Goal: Information Seeking & Learning: Compare options

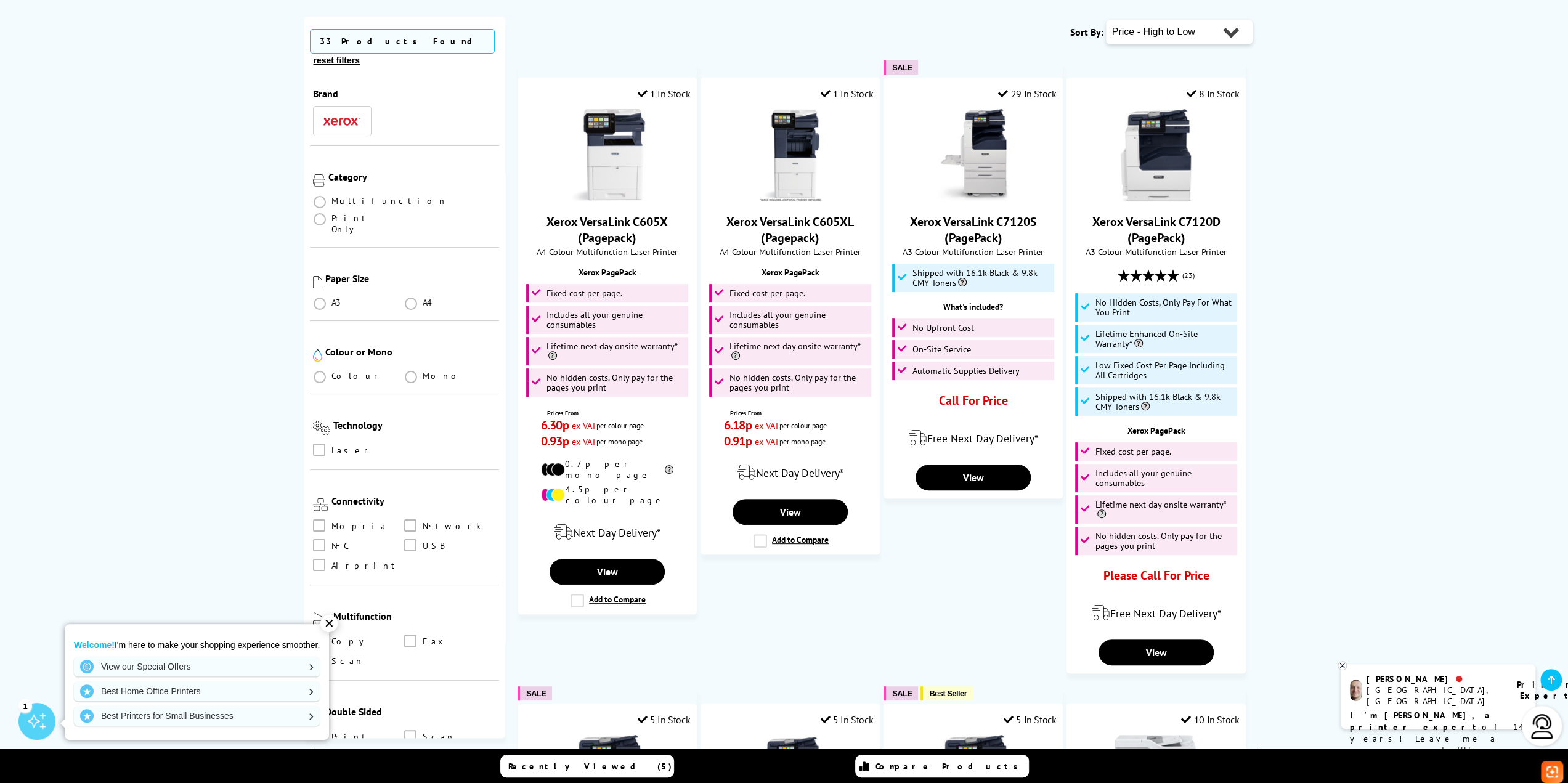
scroll to position [308, 0]
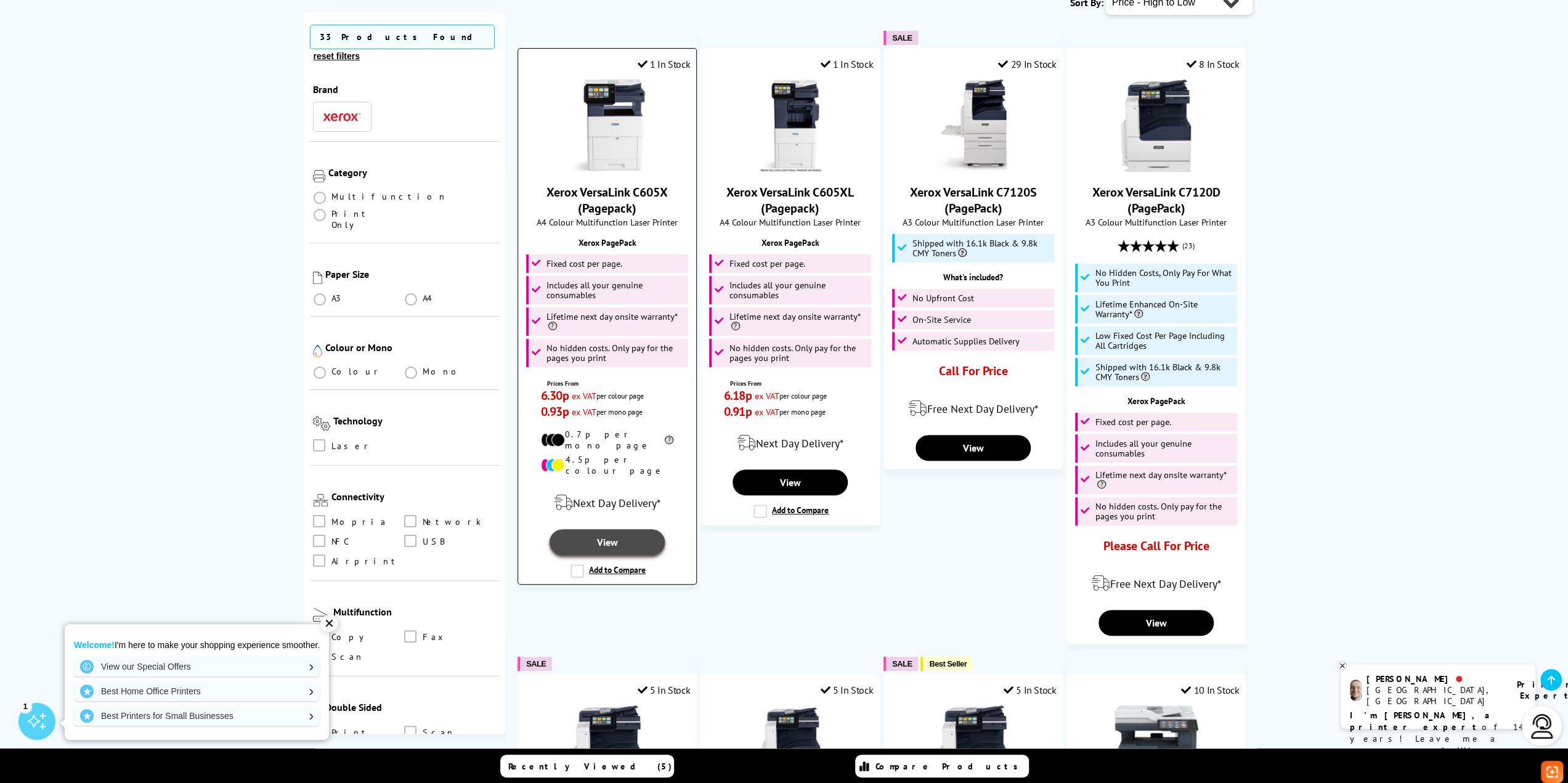
click at [638, 529] on link "View" at bounding box center [607, 542] width 114 height 26
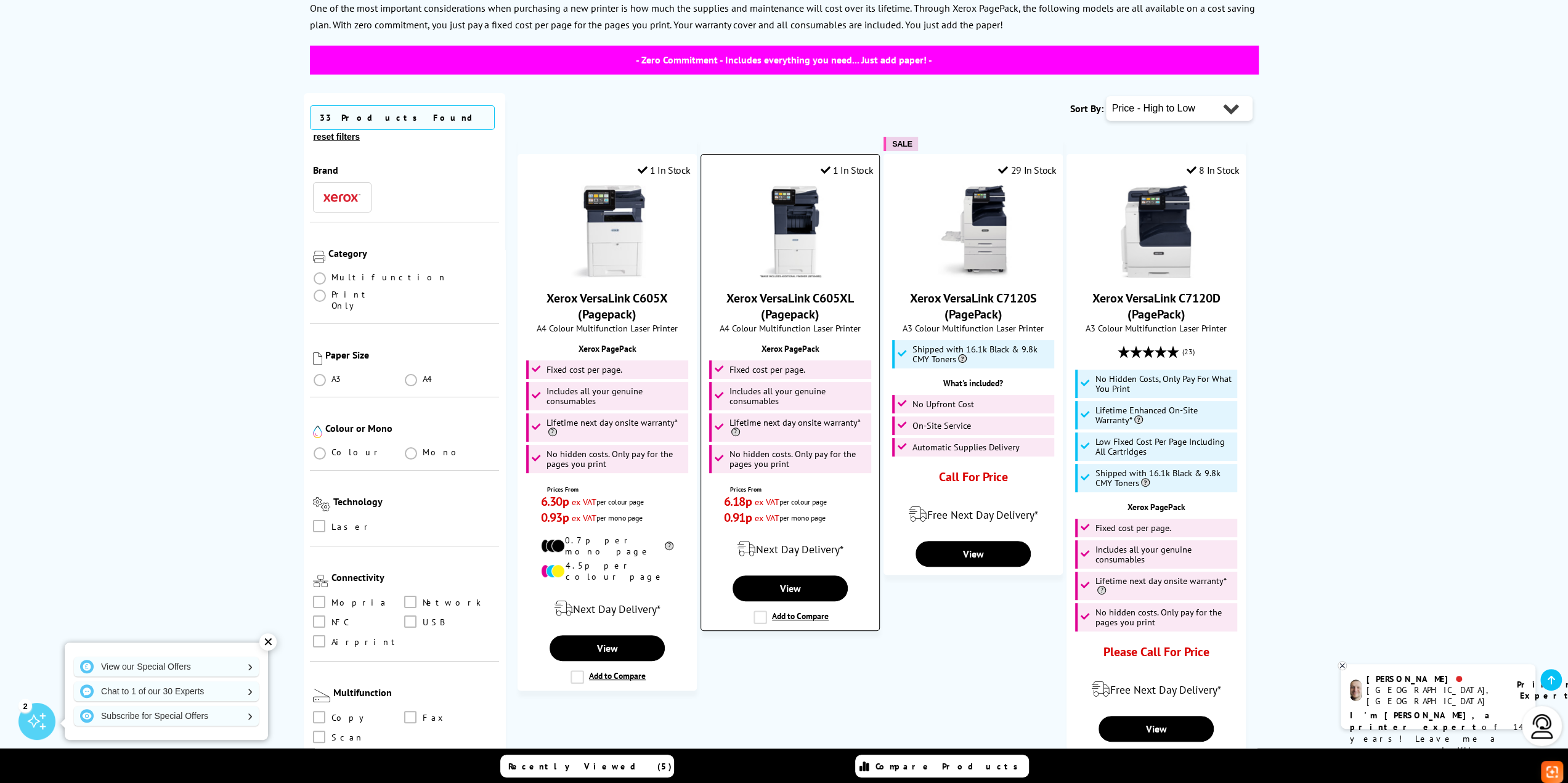
scroll to position [61, 0]
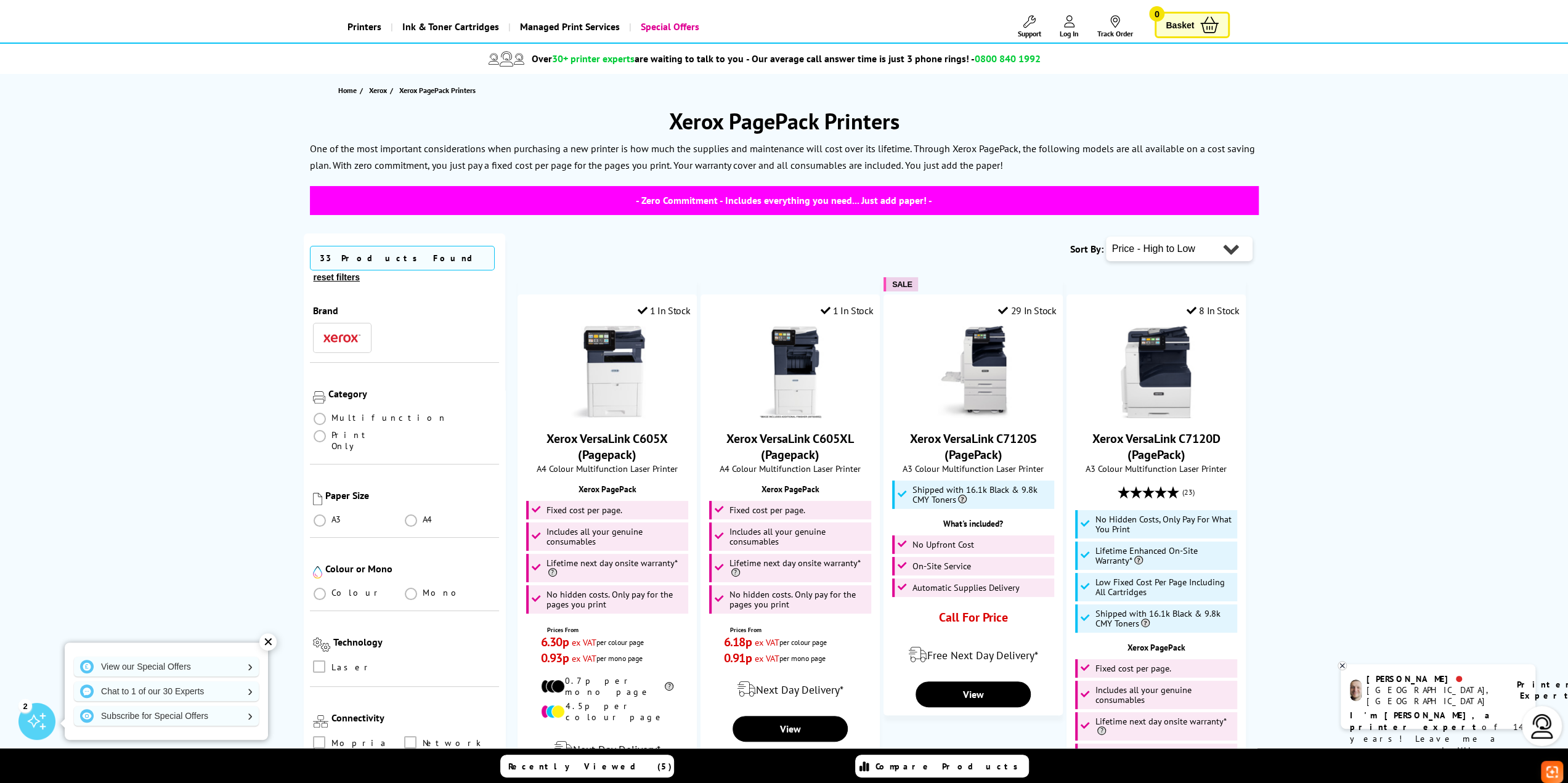
click at [1156, 249] on select "Popularity Rating Price - Low to High Price - High to Low Running Costs - Low t…" at bounding box center [1179, 248] width 147 height 24
select select "Rating"
click at [1106, 237] on select "Popularity Rating Price - Low to High Price - High to Low Running Costs - Low t…" at bounding box center [1179, 248] width 147 height 24
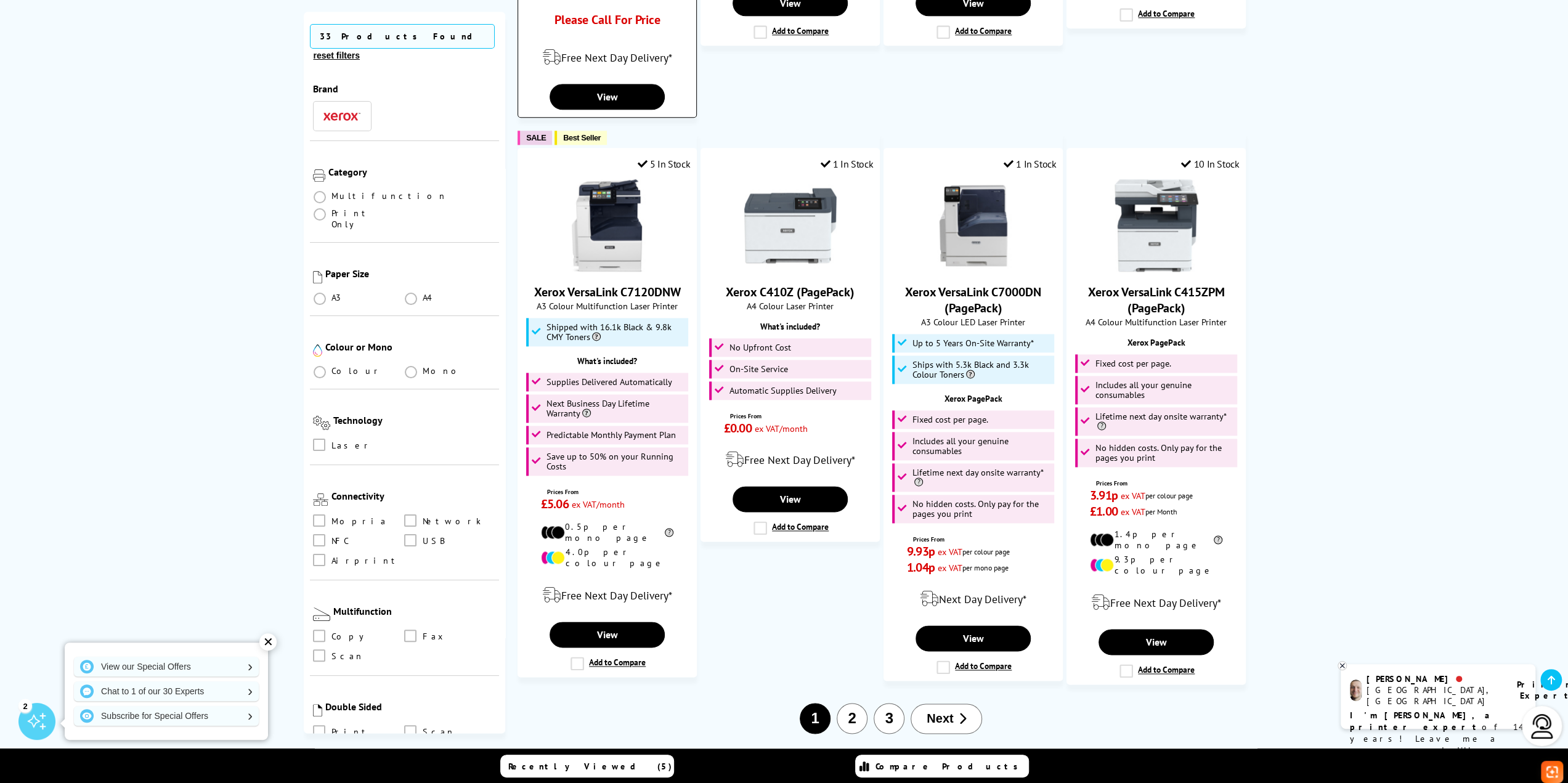
scroll to position [1478, 0]
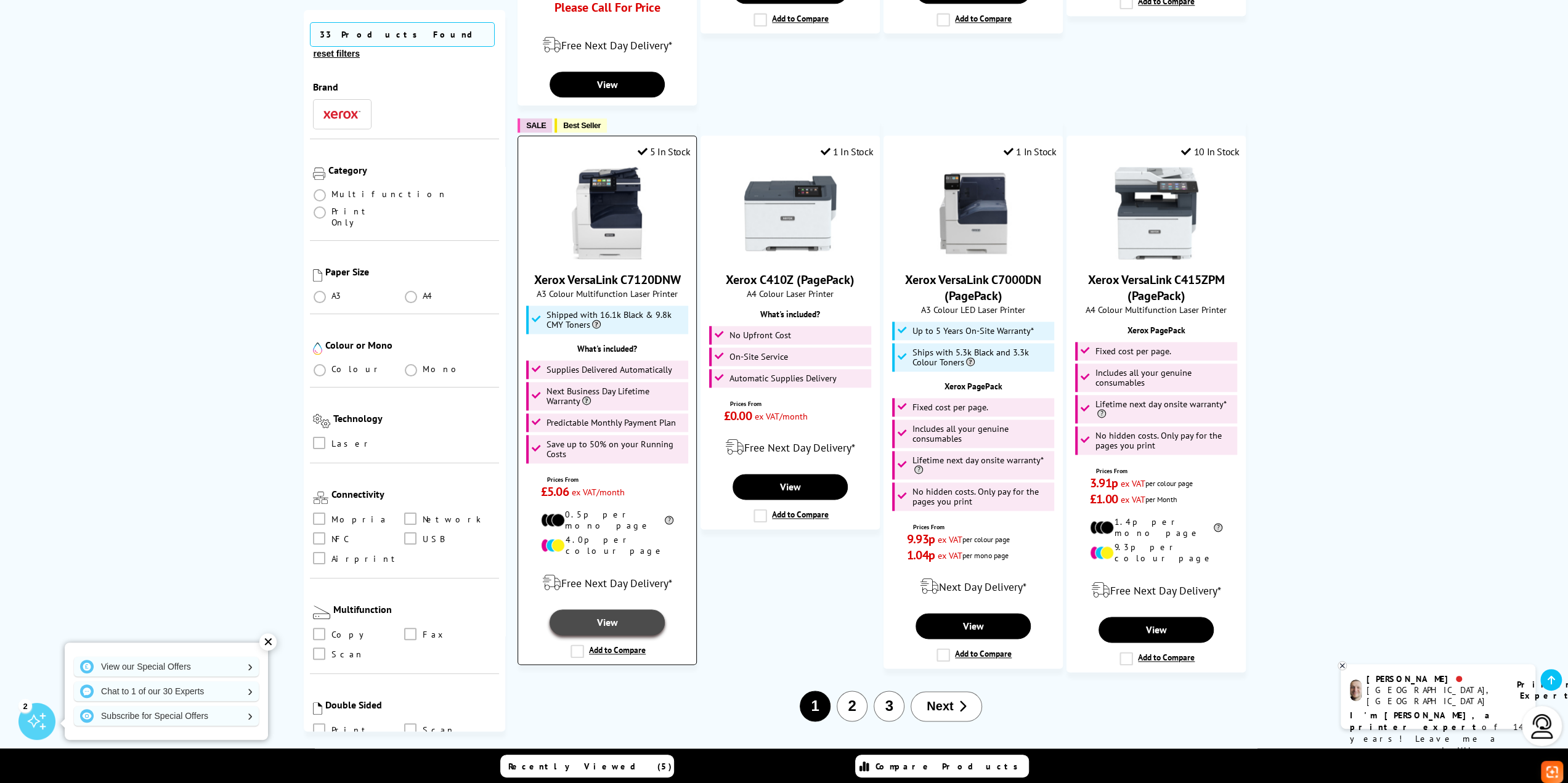
click at [621, 609] on link "View" at bounding box center [607, 622] width 114 height 26
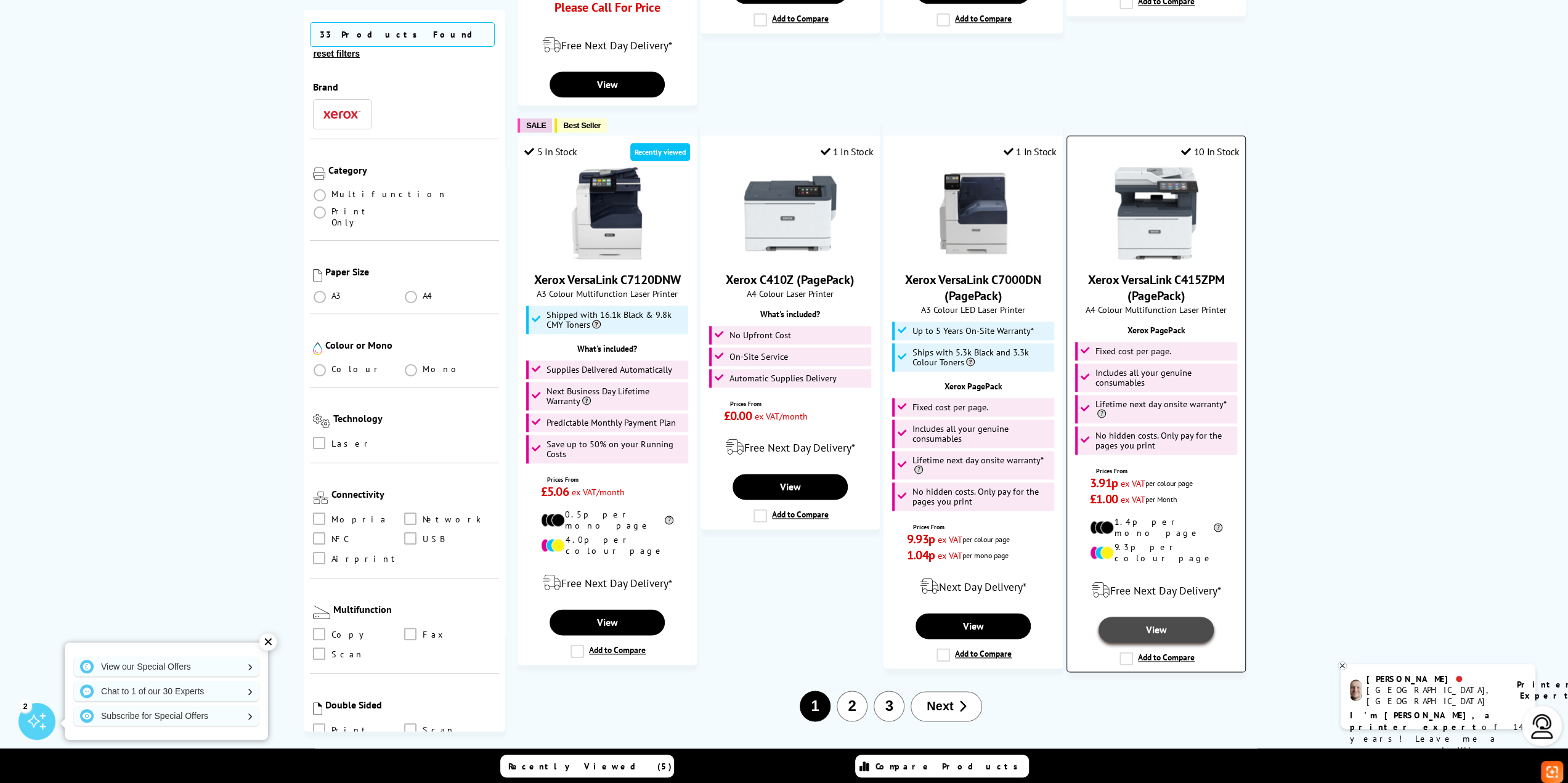
click at [1199, 617] on link "View" at bounding box center [1156, 629] width 114 height 26
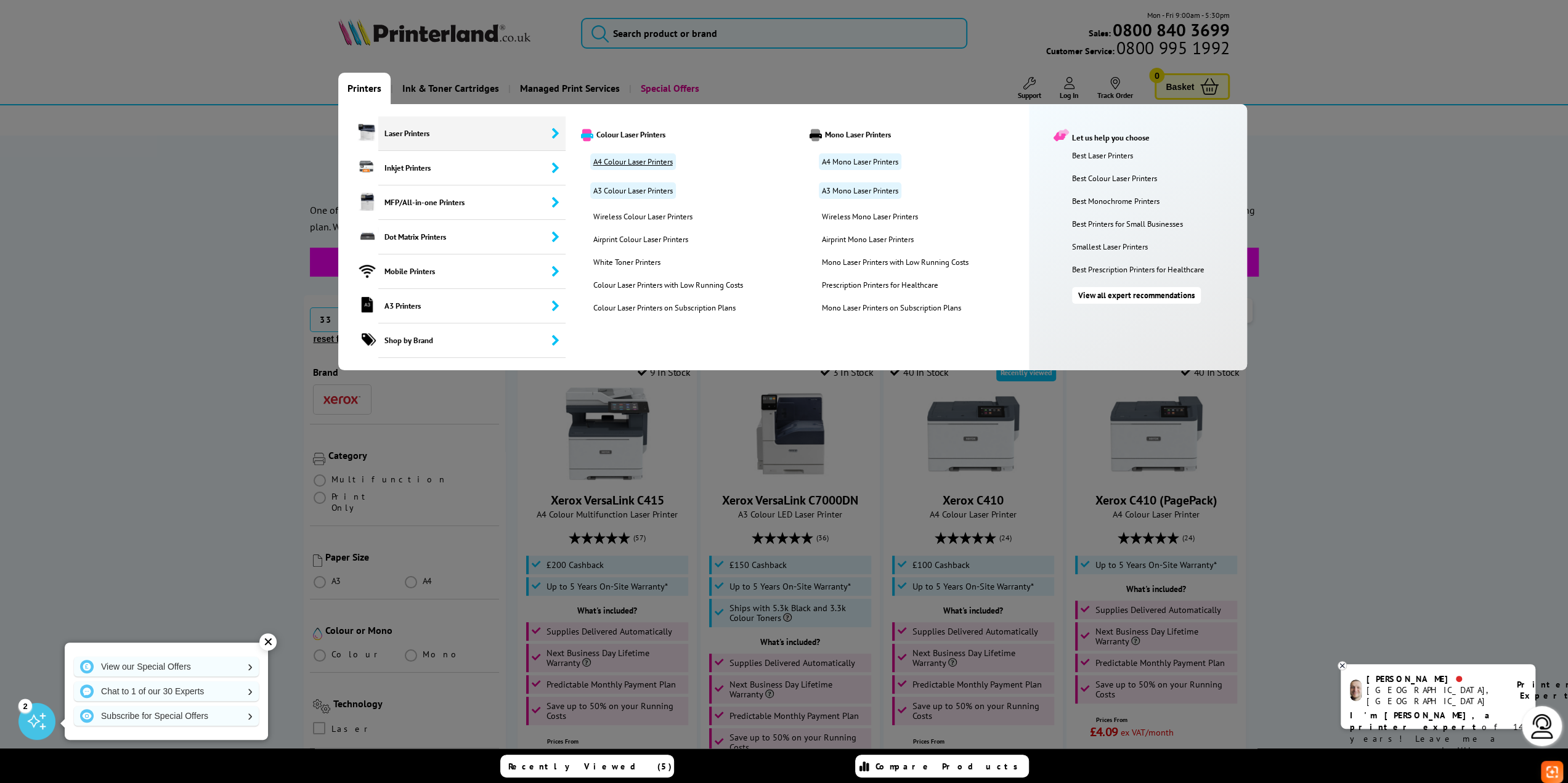
click at [639, 158] on link "A4 Colour Laser Printers" at bounding box center [633, 162] width 86 height 17
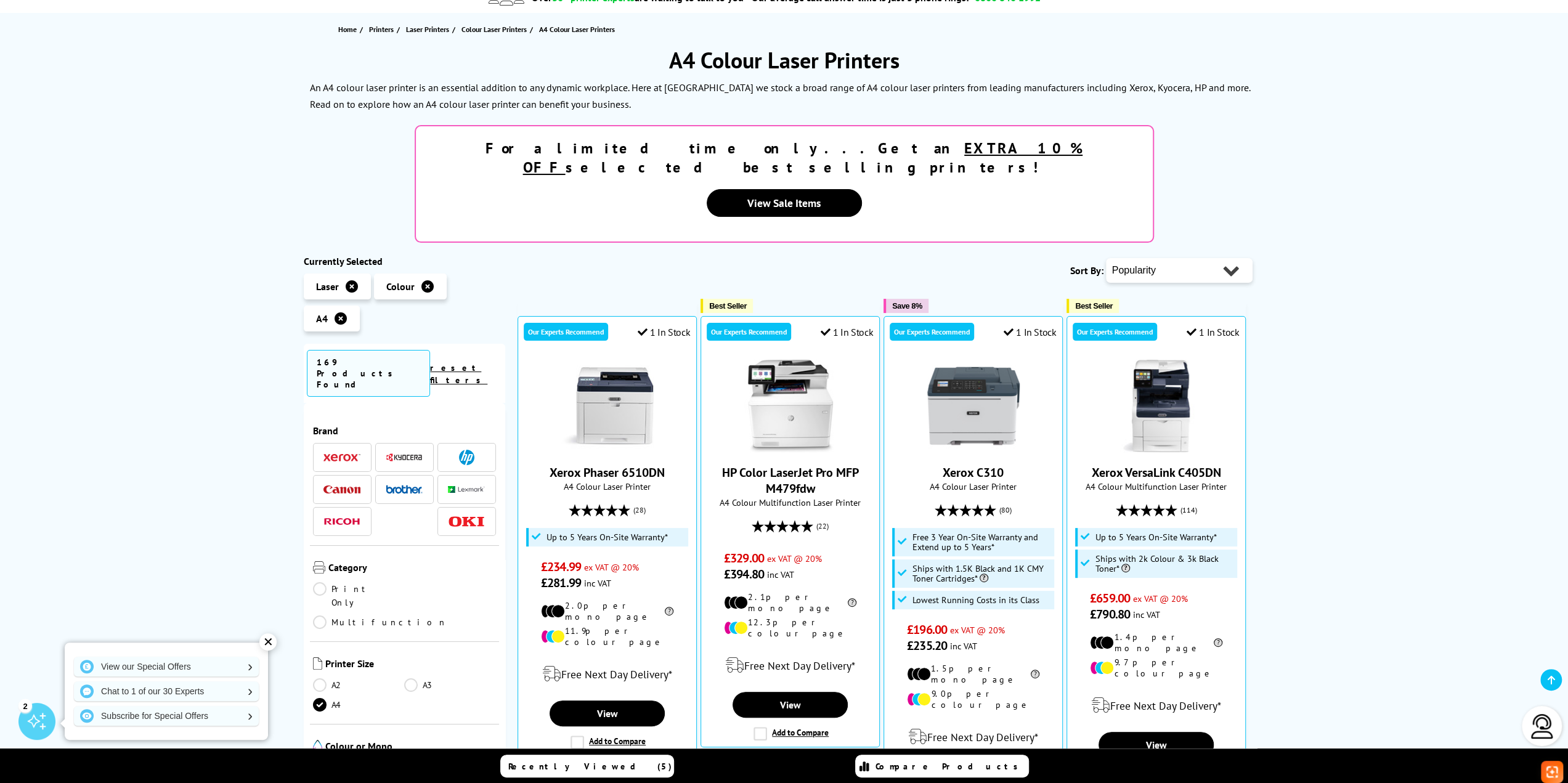
scroll to position [124, 0]
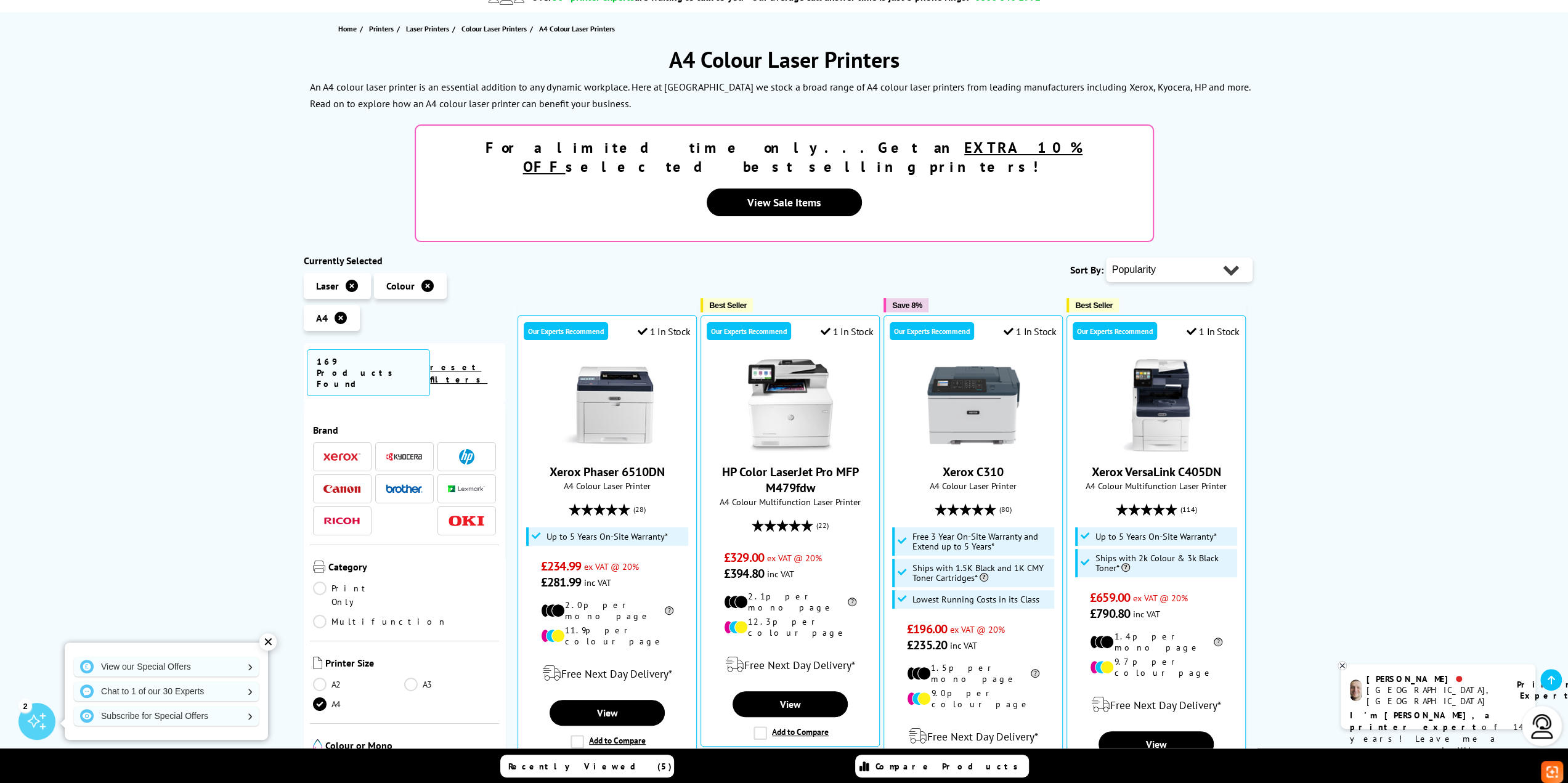
click at [336, 453] on img at bounding box center [341, 457] width 37 height 8
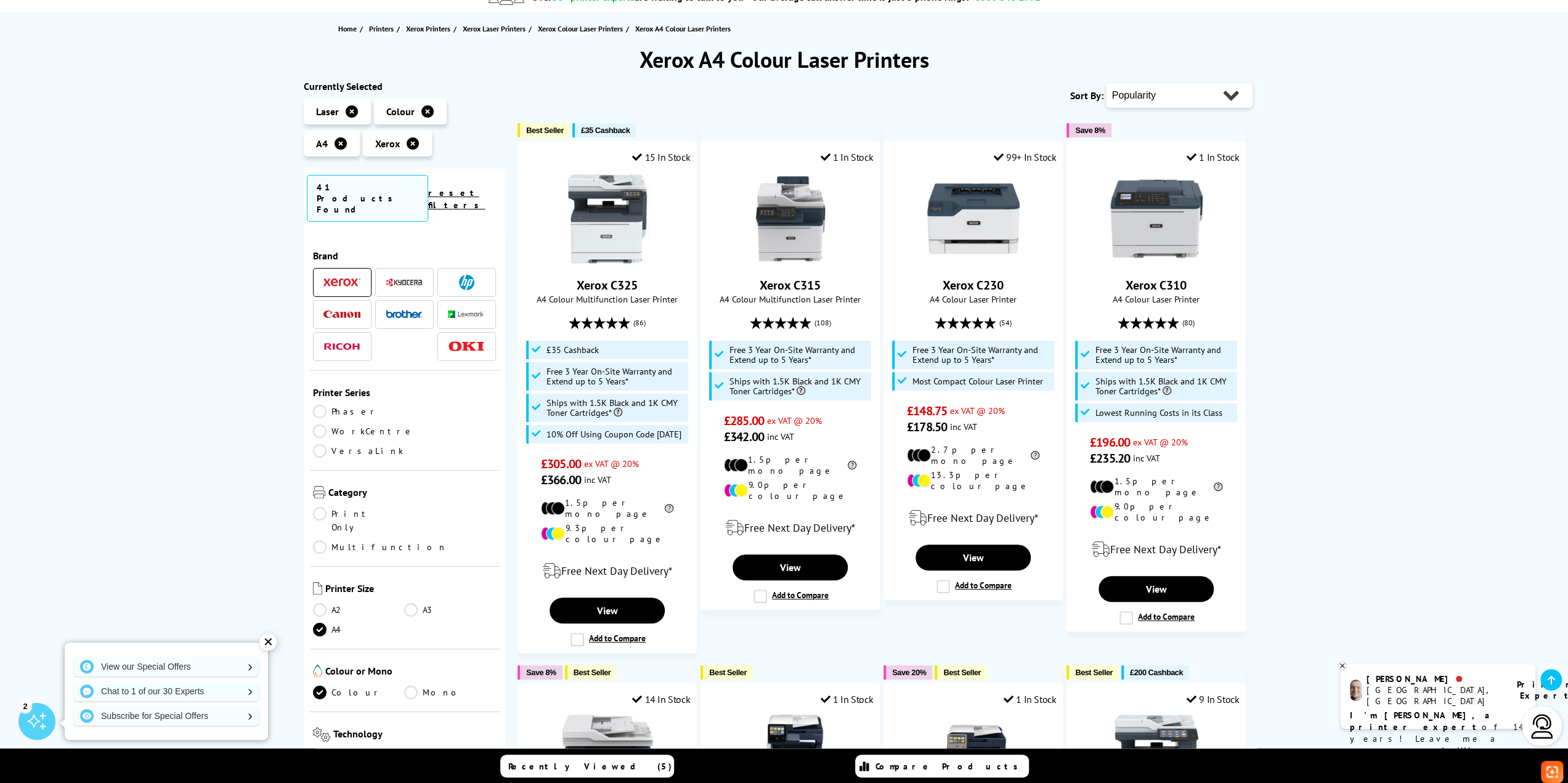
click at [1146, 96] on select "Popularity Rating Price - Low to High Price - High to Low Running Costs - Low t…" at bounding box center [1179, 95] width 147 height 24
select select "Price Ascending"
click at [1106, 83] on select "Popularity Rating Price - Low to High Price - High to Low Running Costs - Low t…" at bounding box center [1179, 95] width 147 height 24
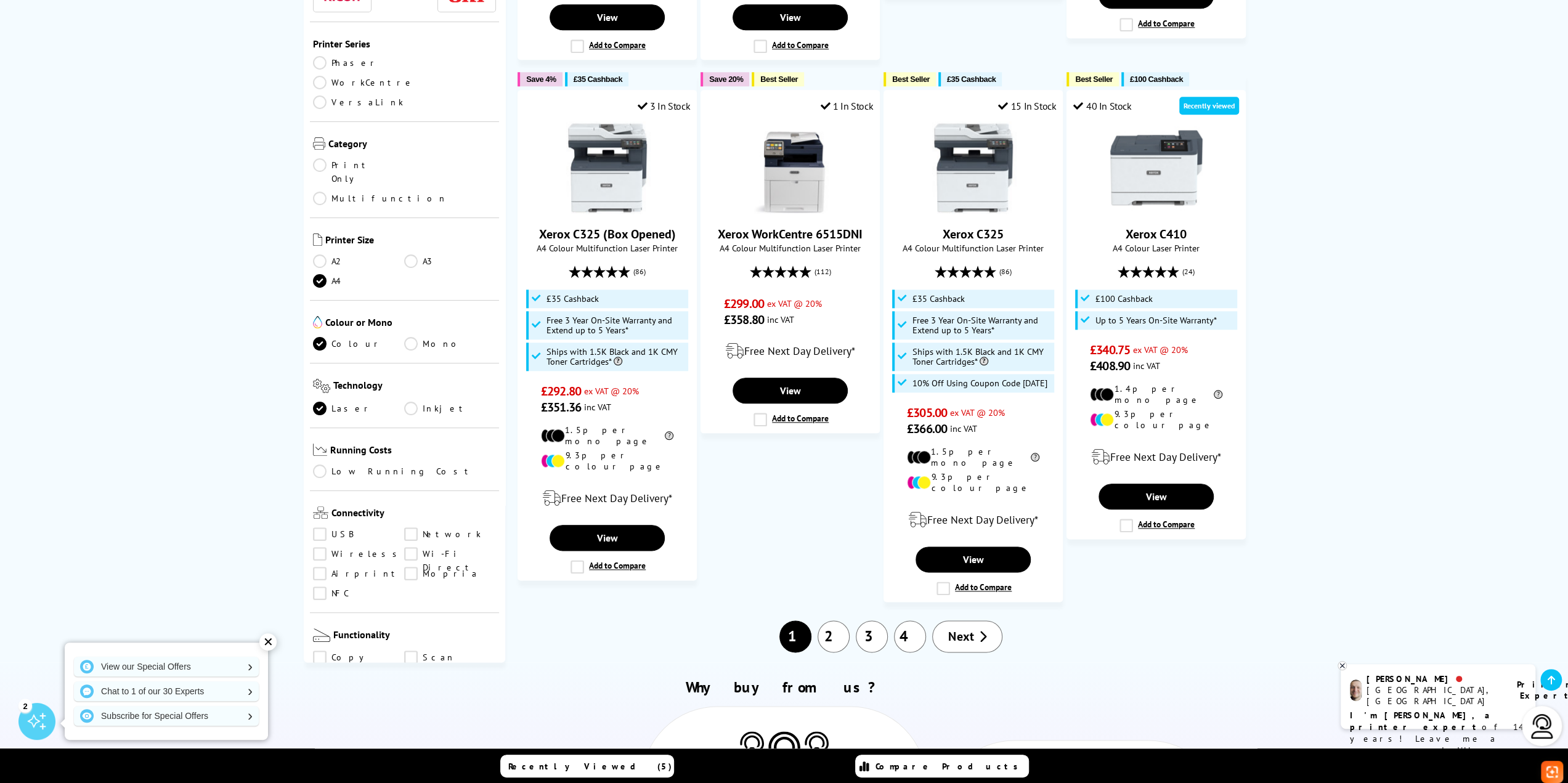
scroll to position [1232, 0]
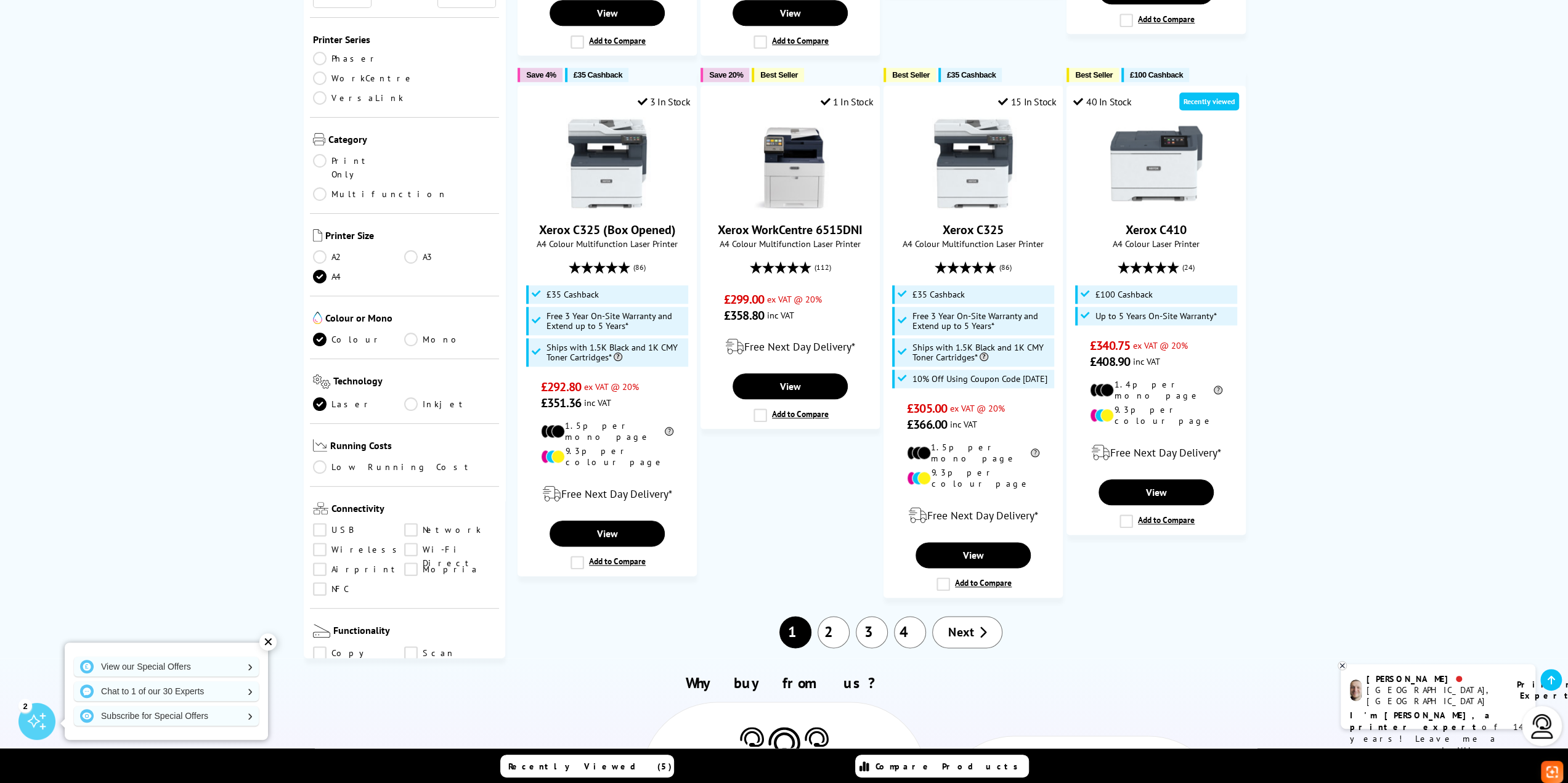
click at [843, 616] on link "2" at bounding box center [834, 632] width 32 height 32
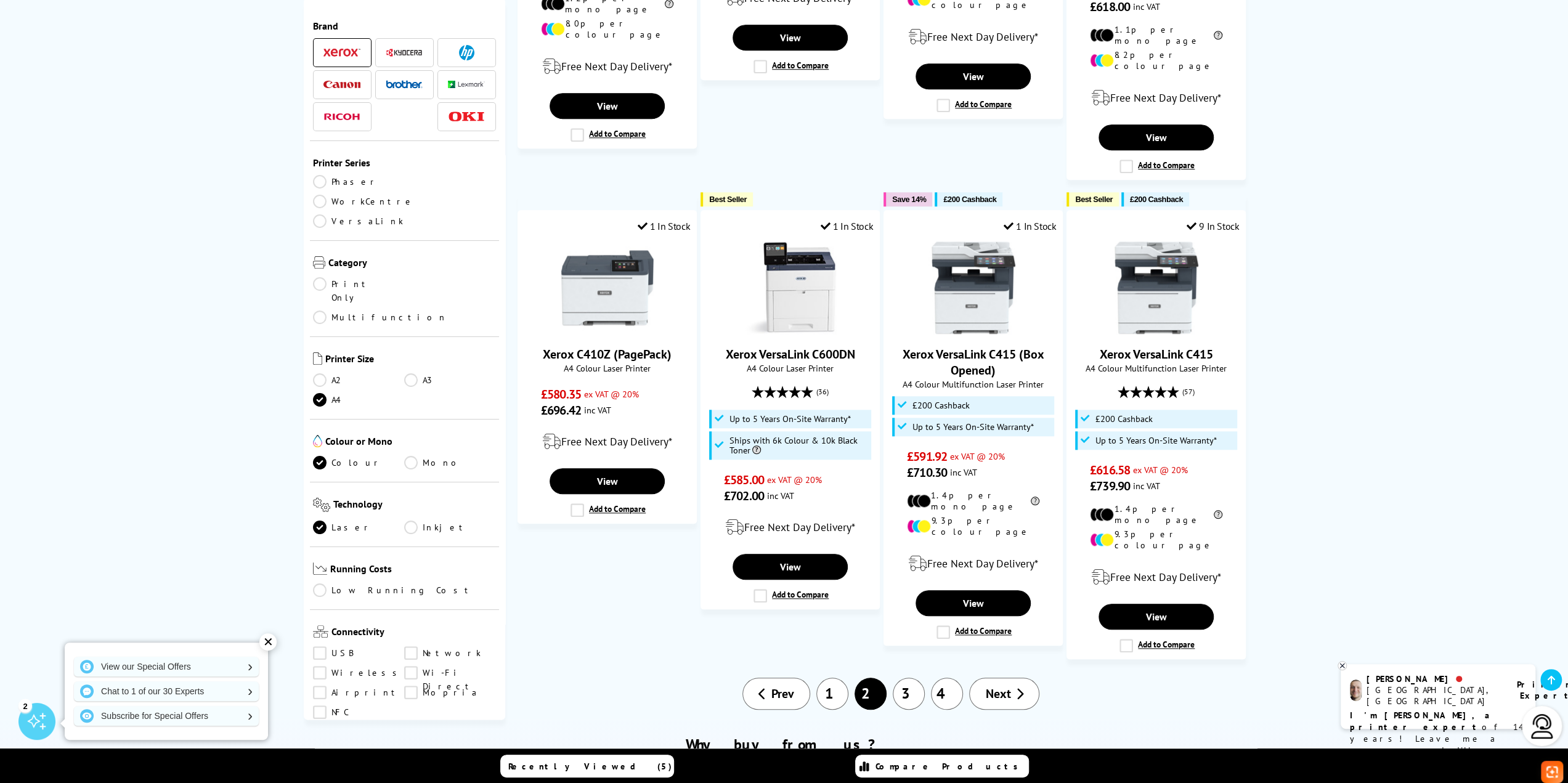
scroll to position [1047, 0]
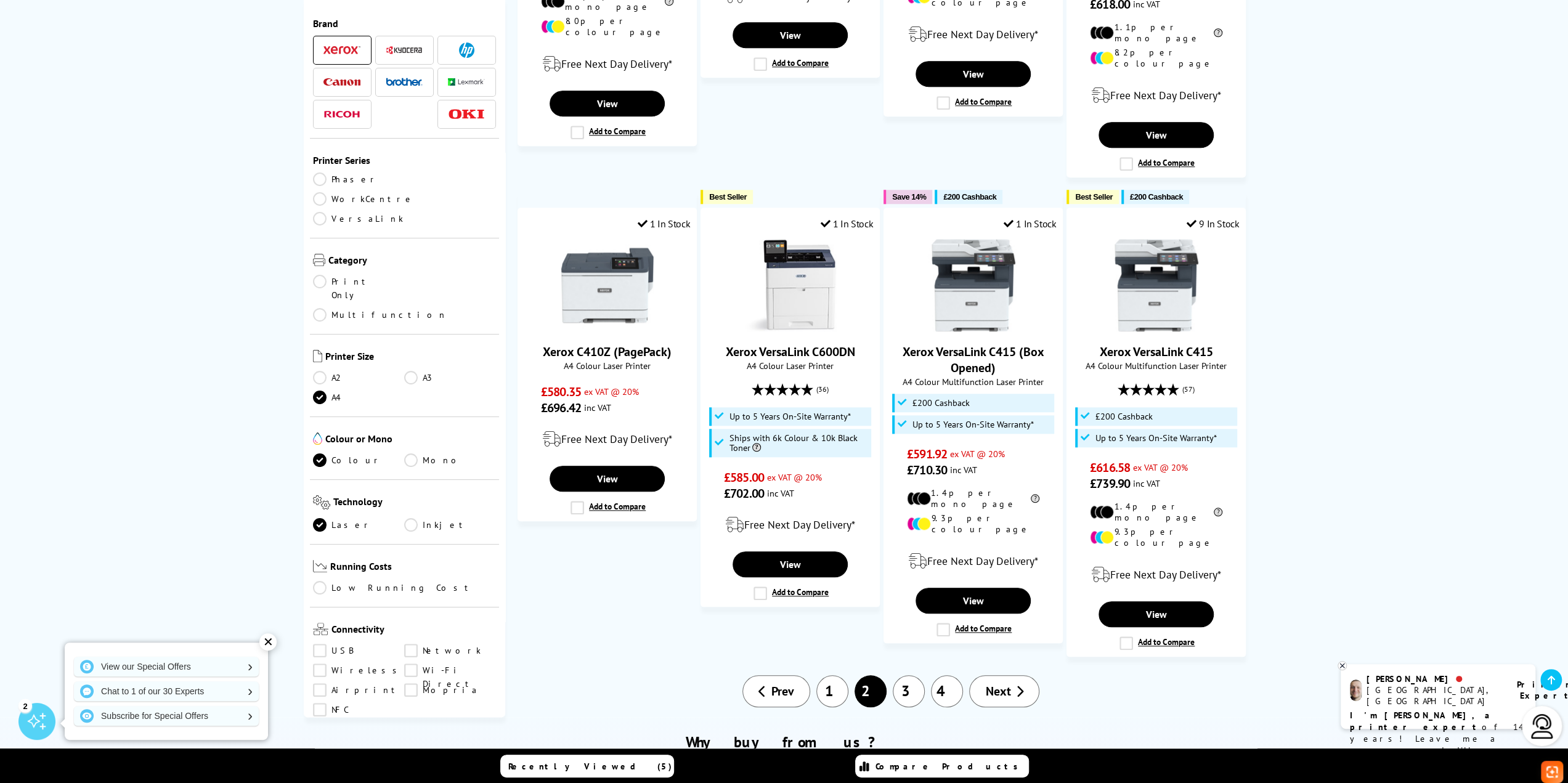
click at [920, 675] on link "3" at bounding box center [909, 691] width 32 height 32
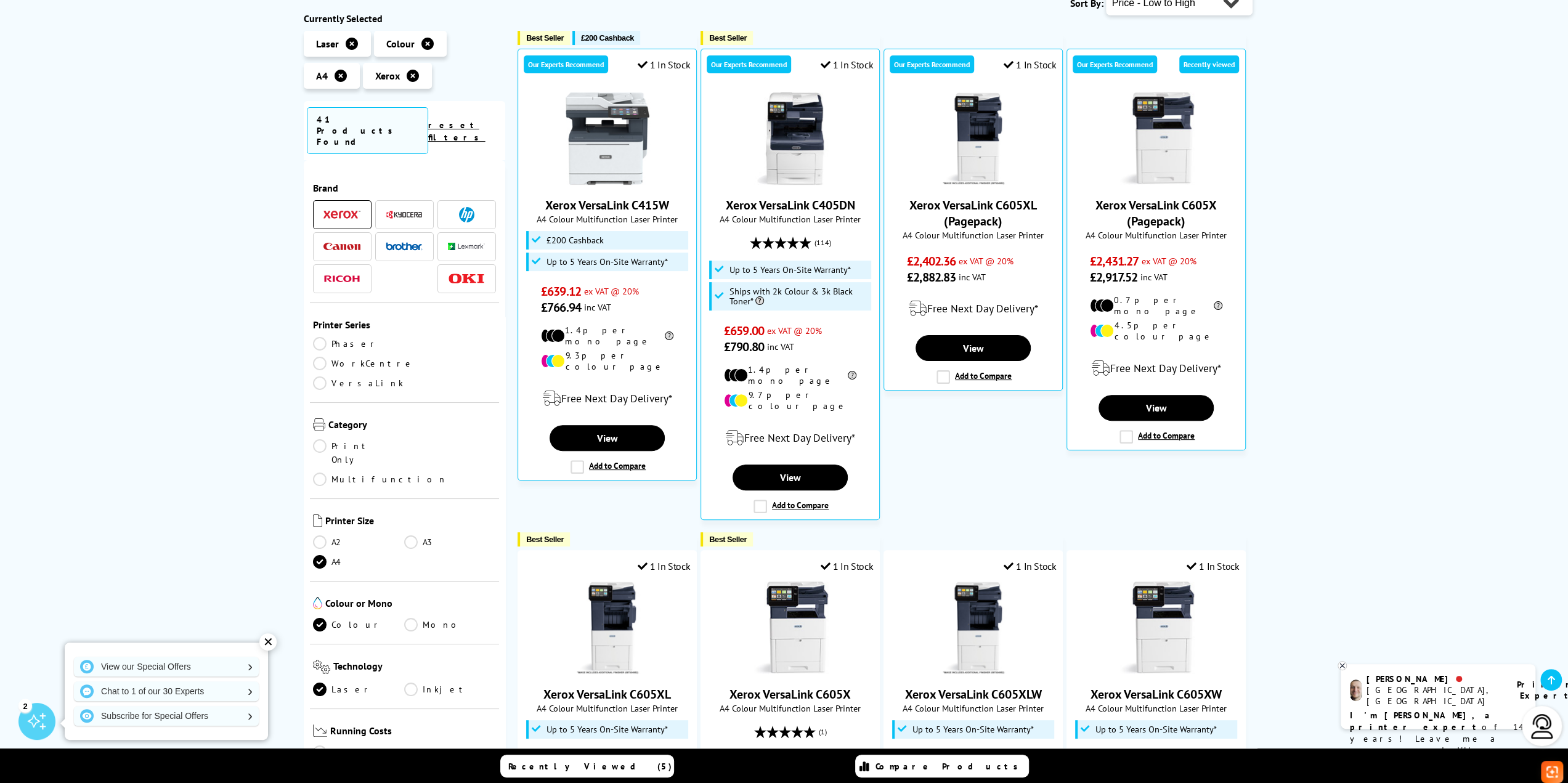
scroll to position [308, 0]
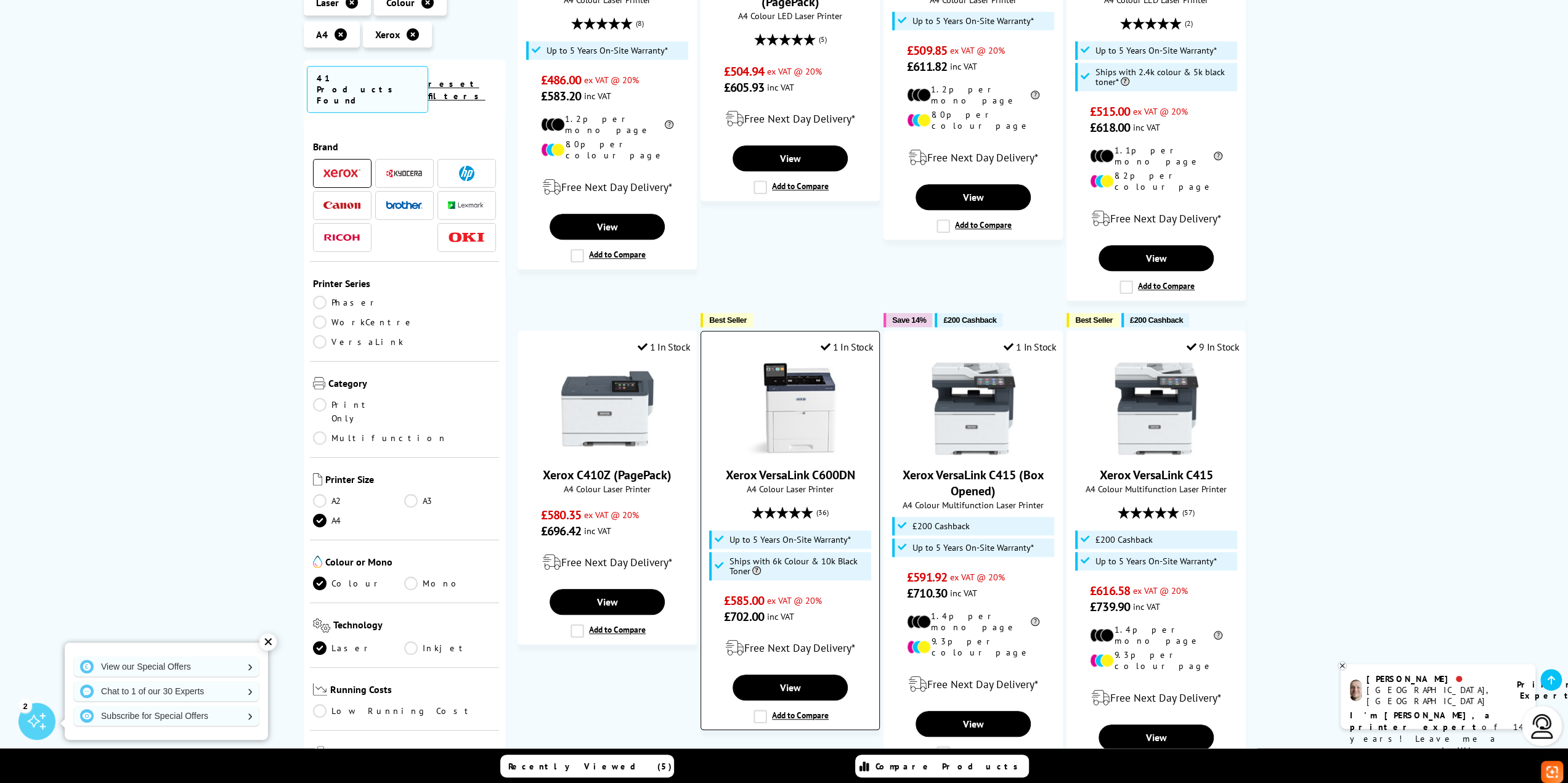
scroll to position [1232, 0]
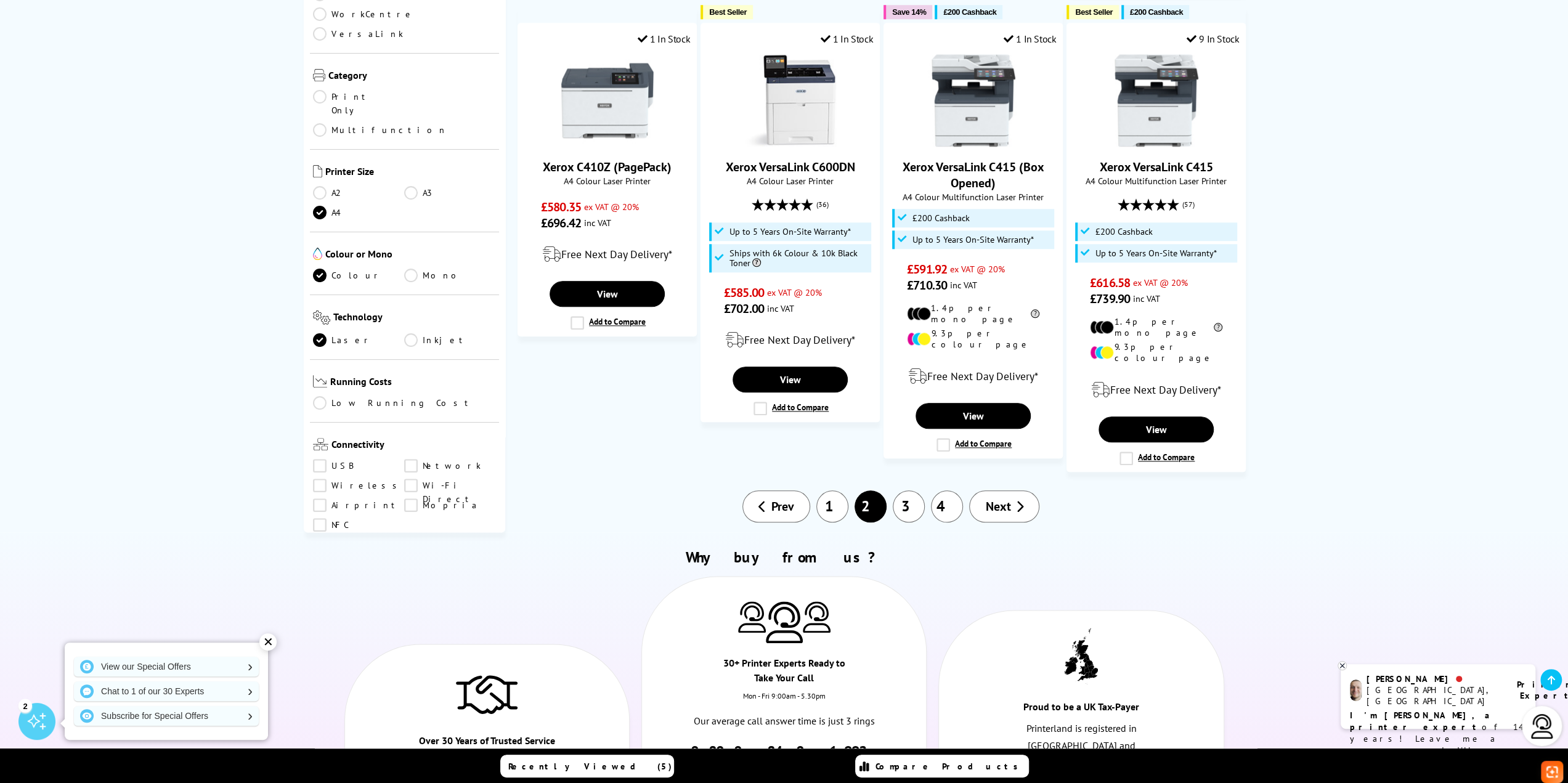
click at [833, 491] on link "1" at bounding box center [833, 507] width 32 height 32
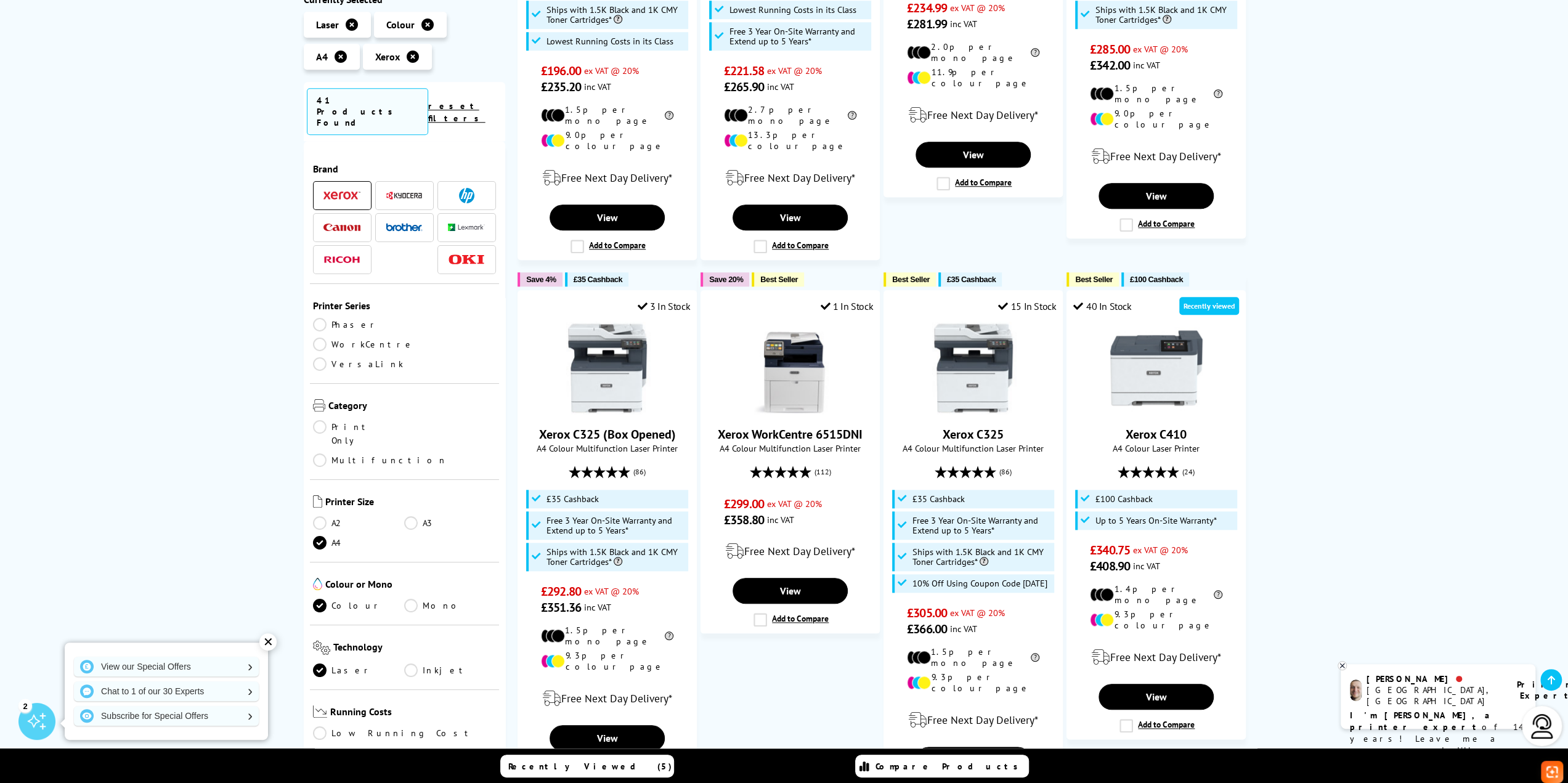
scroll to position [1047, 0]
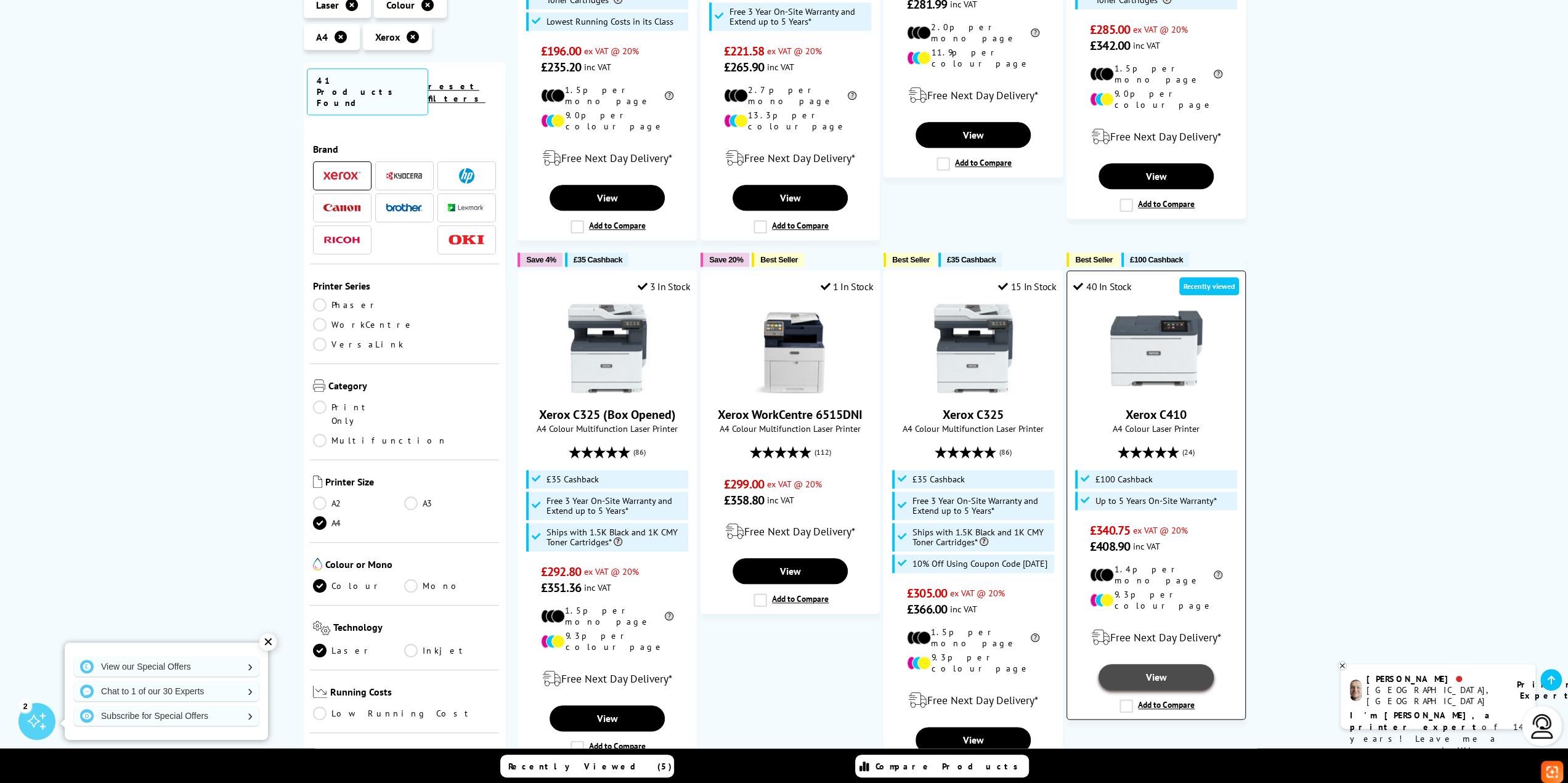
click at [1144, 664] on link "View" at bounding box center [1156, 677] width 114 height 26
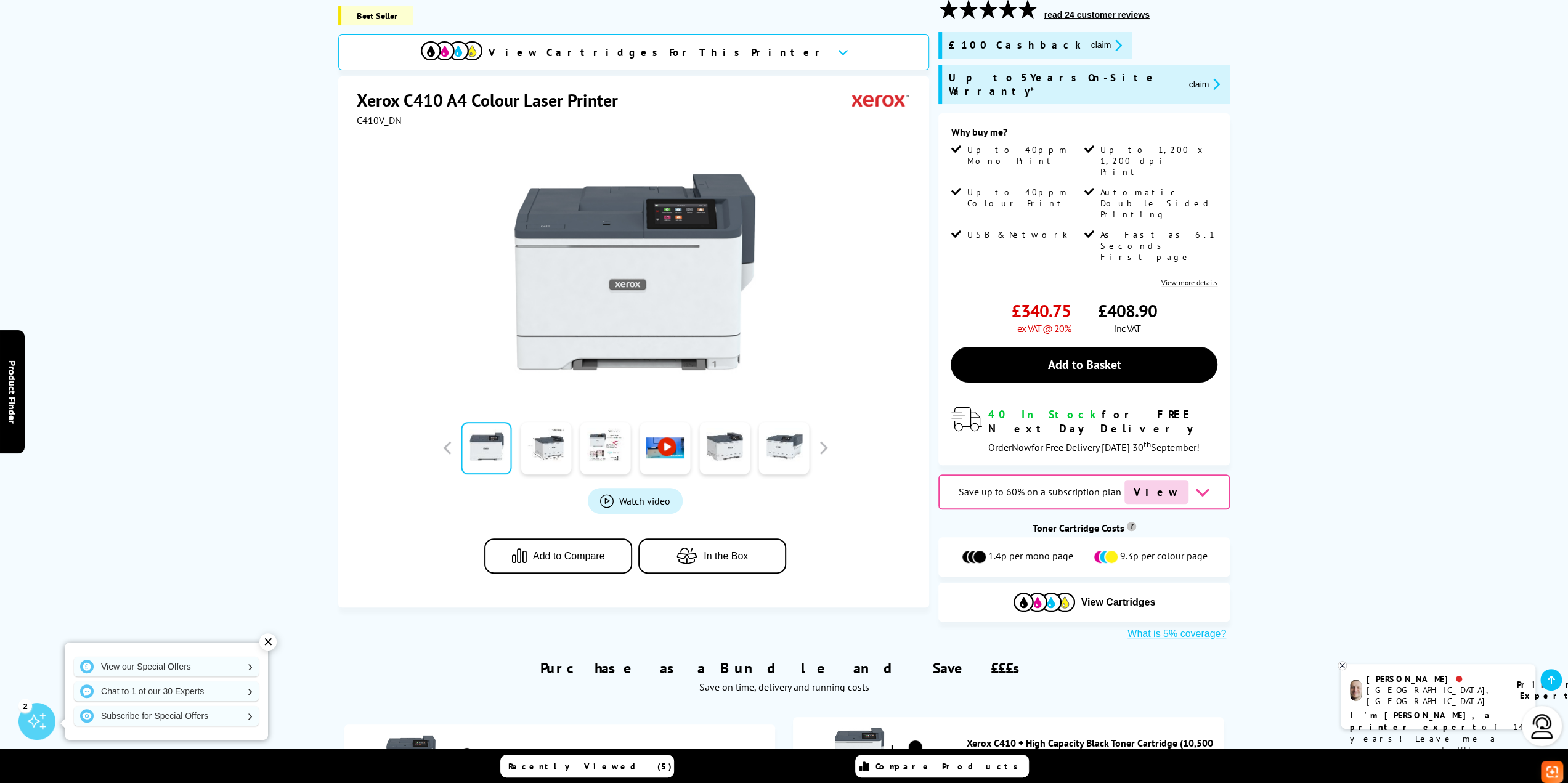
scroll to position [185, 0]
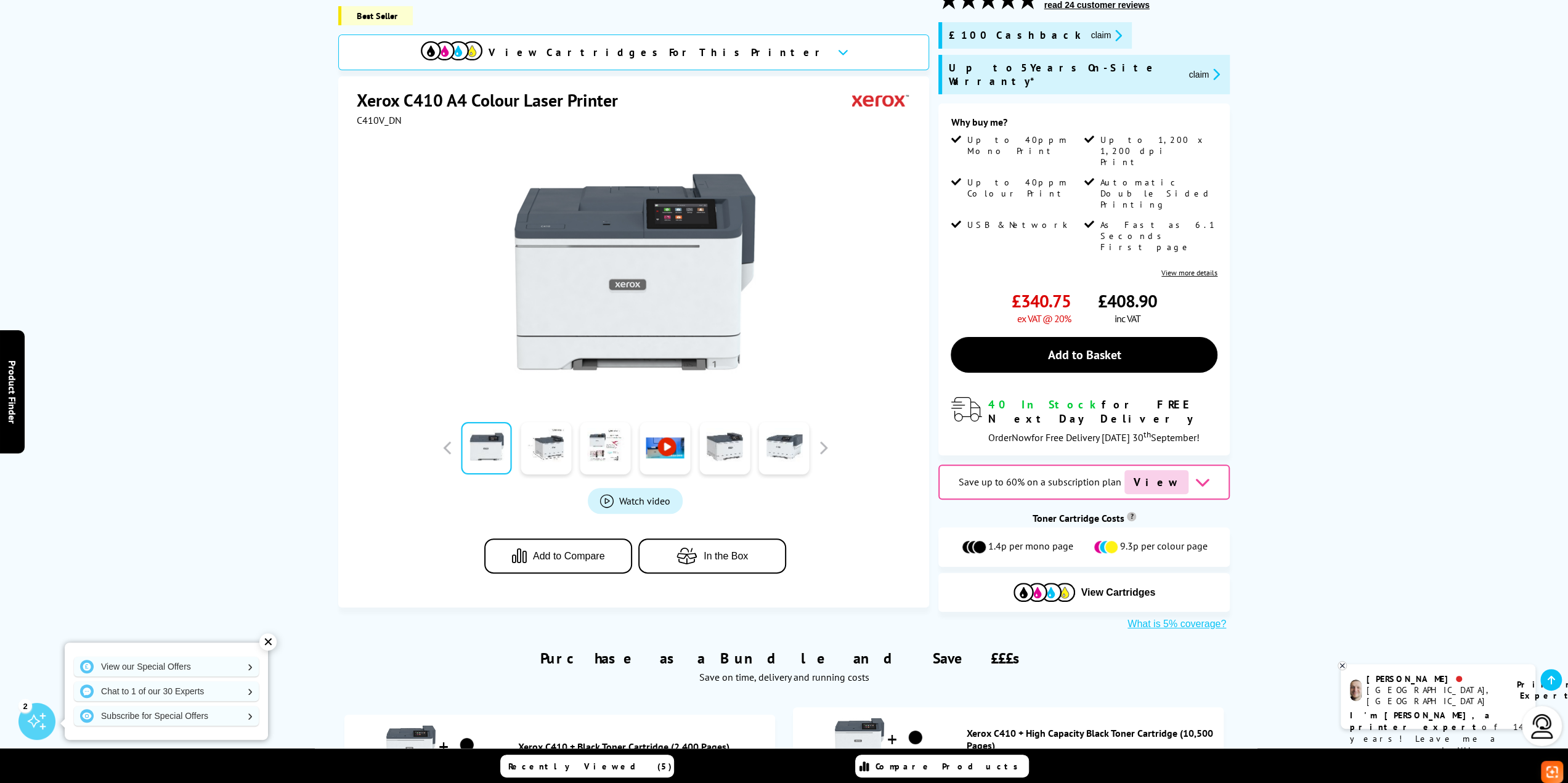
click at [1197, 475] on icon at bounding box center [1203, 482] width 15 height 15
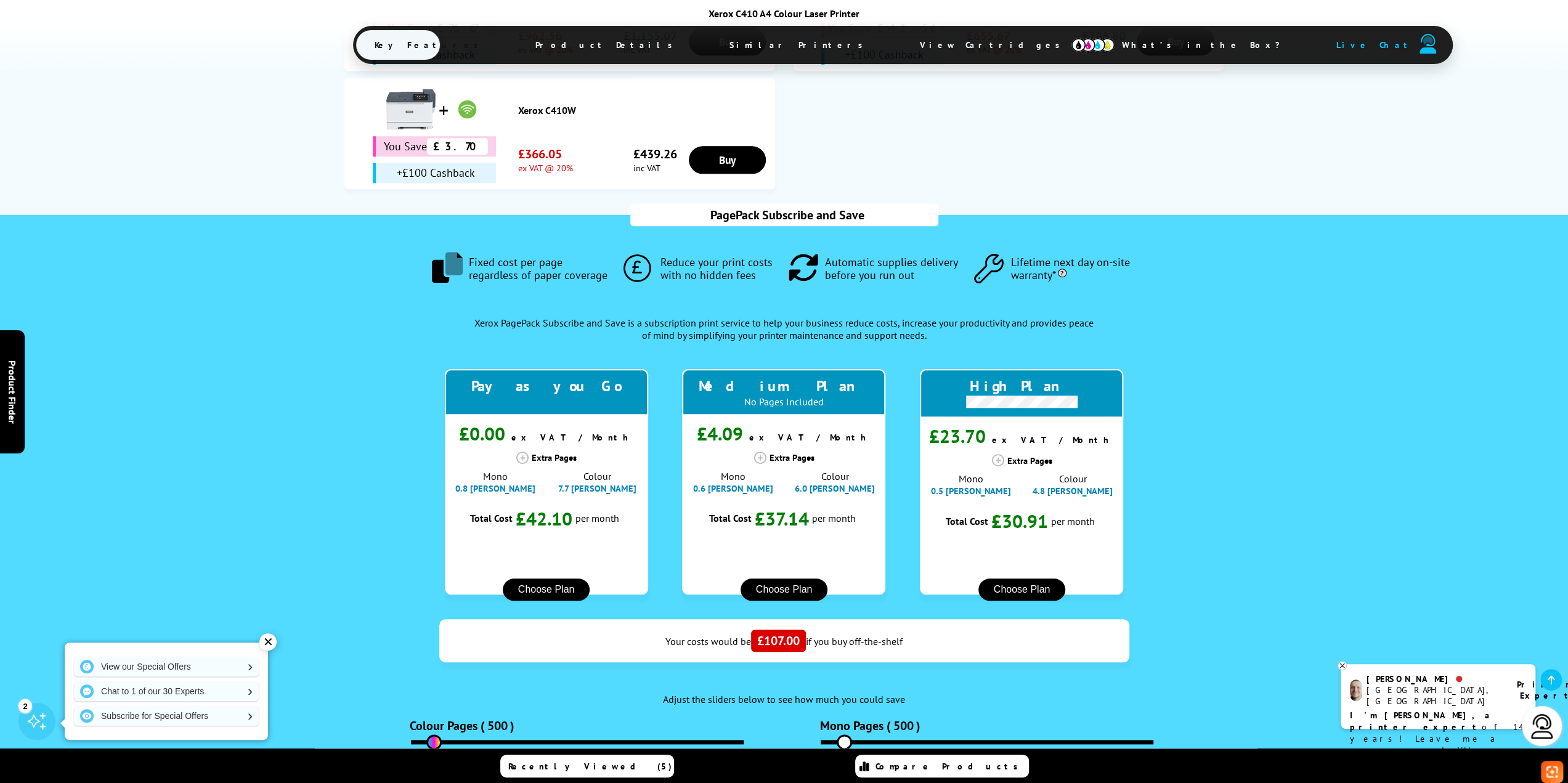
scroll to position [1133, 0]
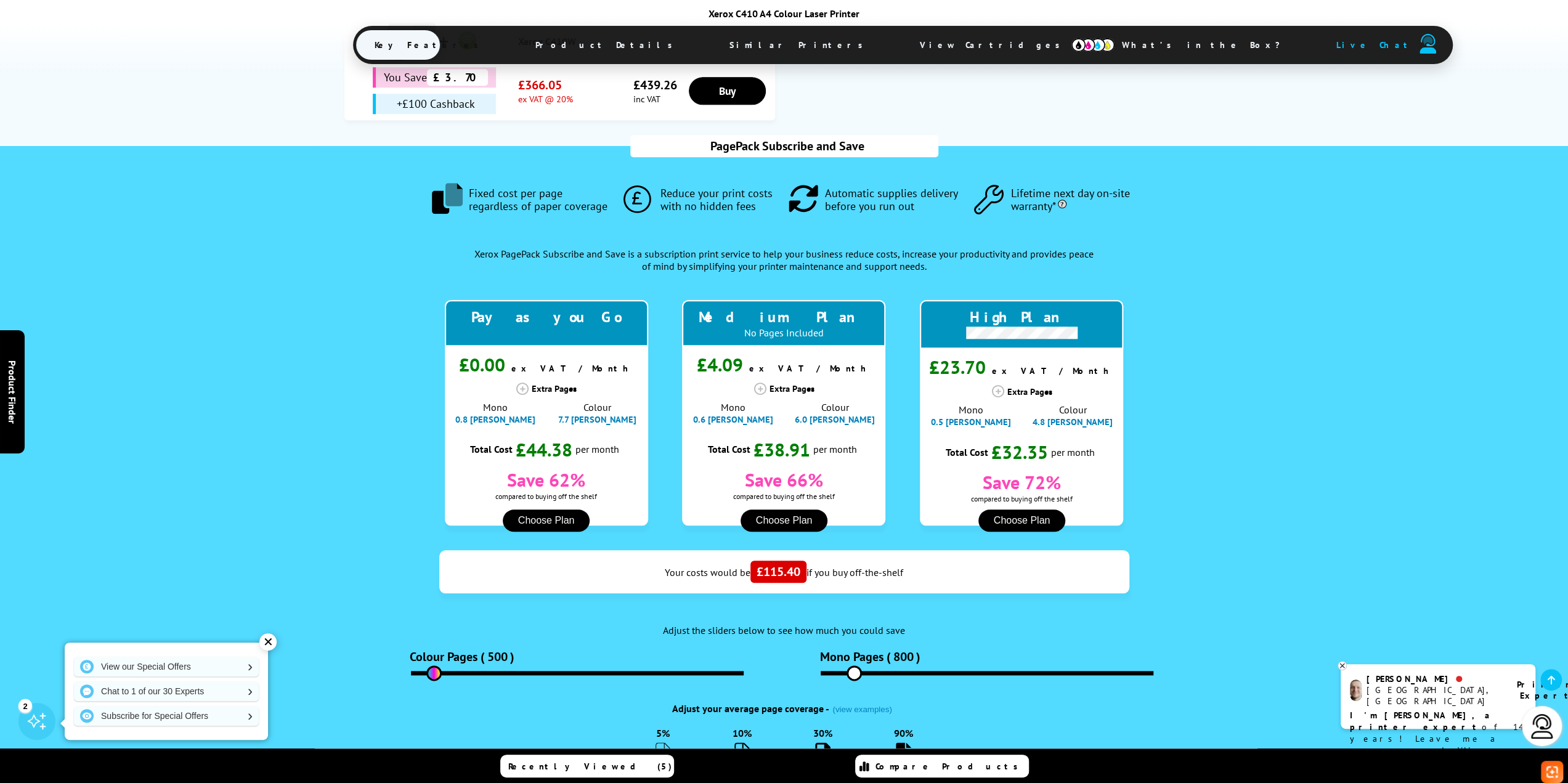
drag, startPoint x: 845, startPoint y: 618, endPoint x: 854, endPoint y: 618, distance: 9.0
type input "800"
click at [854, 671] on input "range" at bounding box center [987, 673] width 333 height 4
drag, startPoint x: 435, startPoint y: 616, endPoint x: 423, endPoint y: 620, distance: 12.6
click at [423, 671] on input "range" at bounding box center [577, 673] width 333 height 4
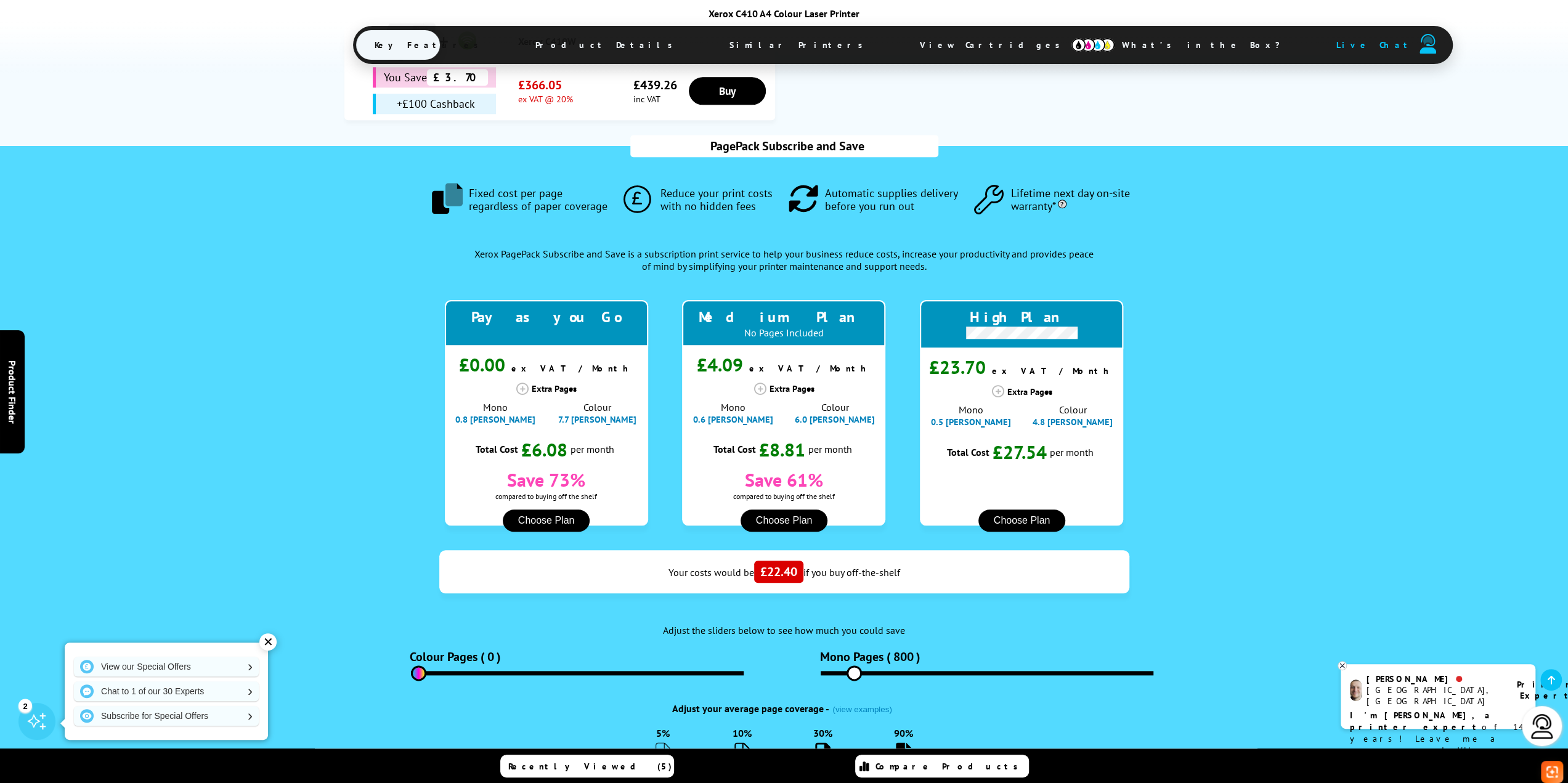
drag, startPoint x: 425, startPoint y: 614, endPoint x: 412, endPoint y: 617, distance: 13.3
type input "0"
click at [412, 671] on input "range" at bounding box center [577, 673] width 333 height 4
